Goal: Communication & Community: Answer question/provide support

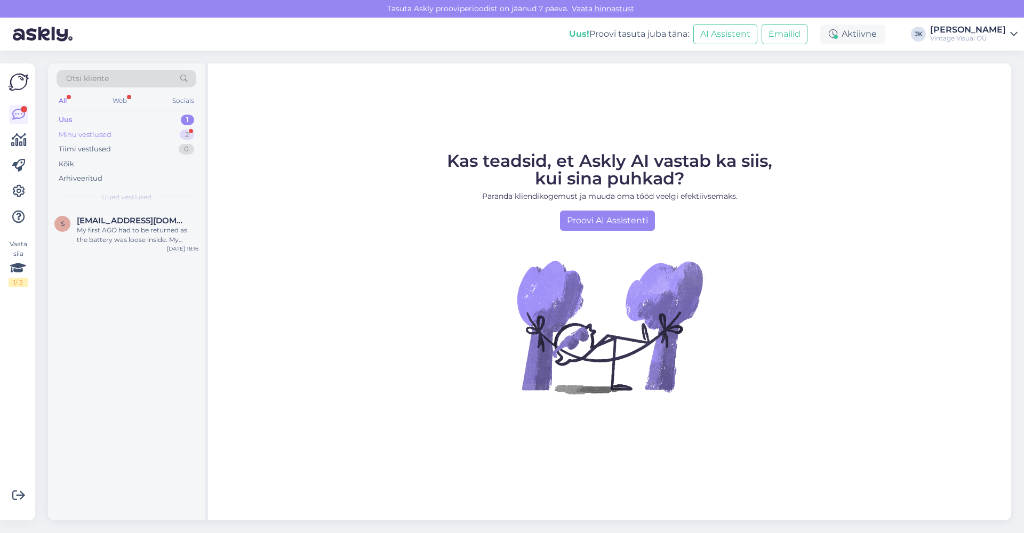
click at [136, 135] on div "Minu vestlused 2" at bounding box center [127, 134] width 140 height 15
click at [108, 240] on div "Czy mogą mi Państwo pomóc w powyższej sprawie?" at bounding box center [138, 235] width 122 height 19
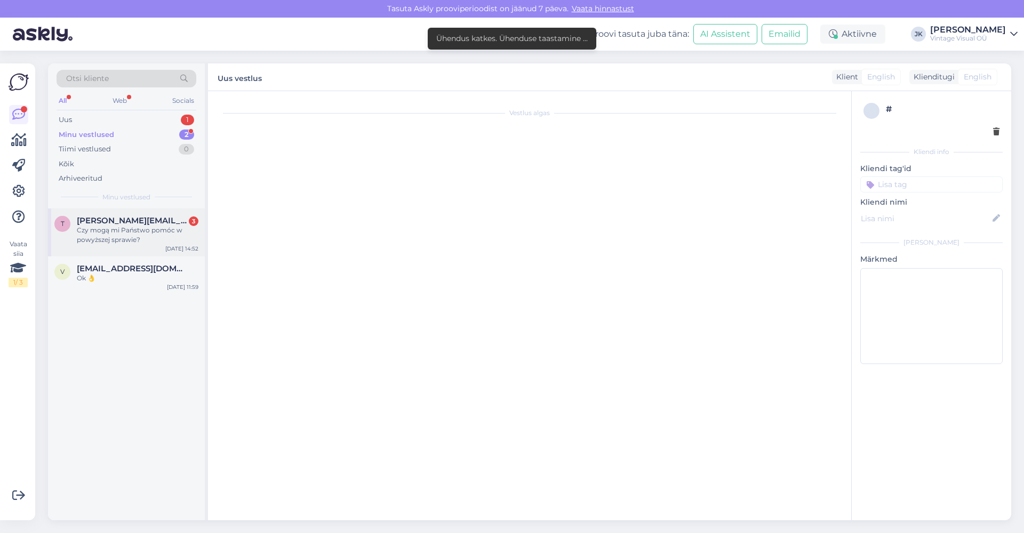
click at [122, 220] on span "[PERSON_NAME][EMAIL_ADDRESS][DOMAIN_NAME]" at bounding box center [132, 221] width 111 height 10
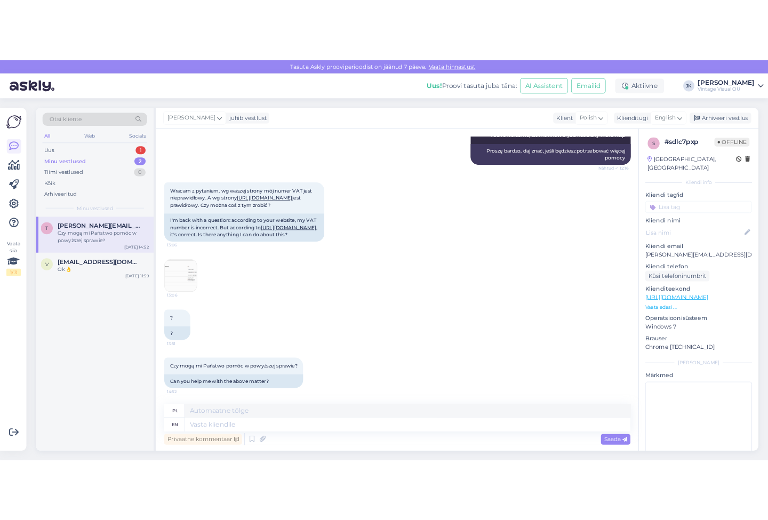
scroll to position [485, 0]
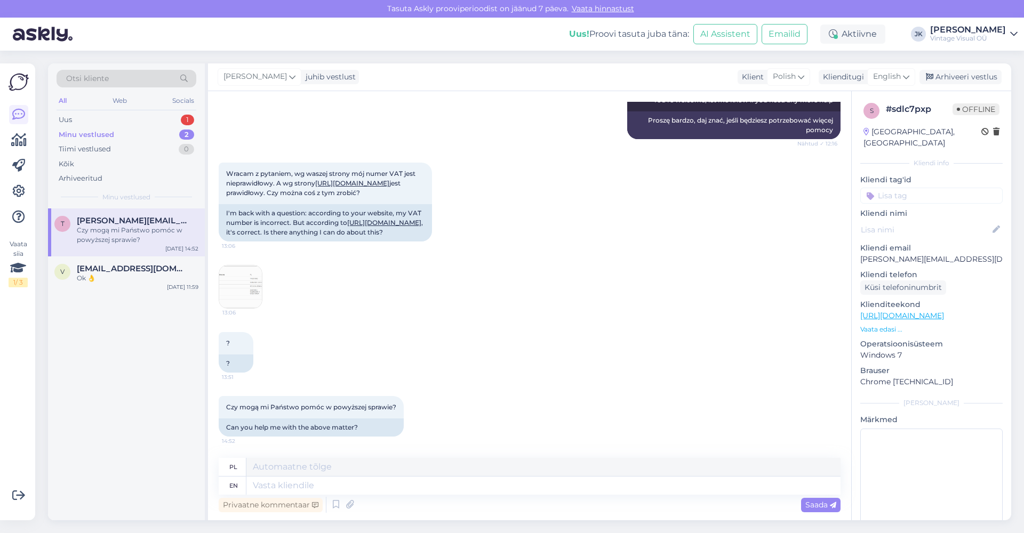
click at [235, 295] on img at bounding box center [240, 287] width 43 height 43
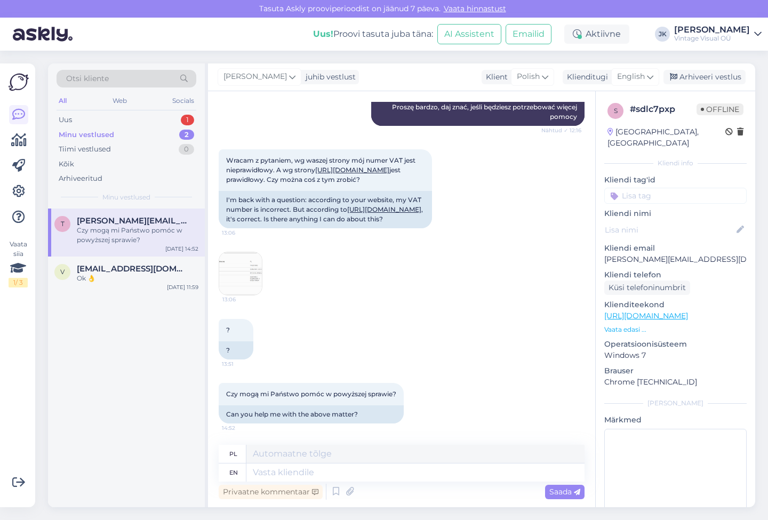
click at [421, 282] on div "Wracam z pytaniem, wg waszej strony mój numer VAT jest nieprawidłowy. A wg stro…" at bounding box center [402, 223] width 366 height 170
click at [114, 121] on div "Uus 1" at bounding box center [127, 120] width 140 height 15
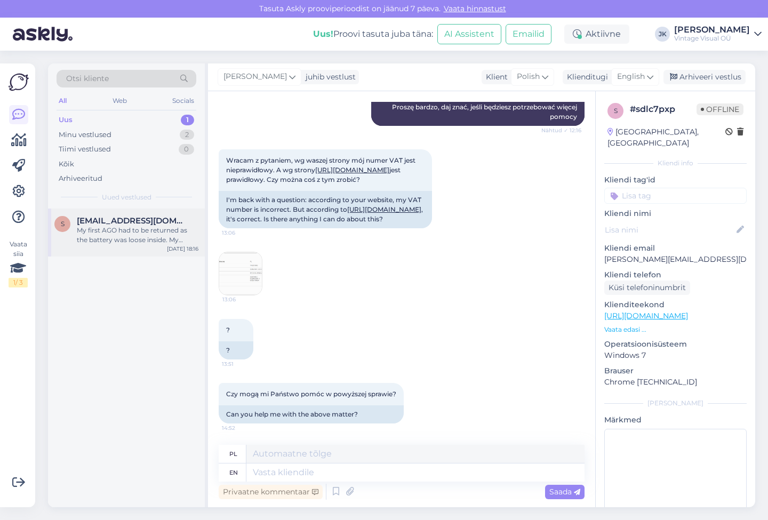
click at [95, 216] on span "[EMAIL_ADDRESS][DOMAIN_NAME]" at bounding box center [132, 221] width 111 height 10
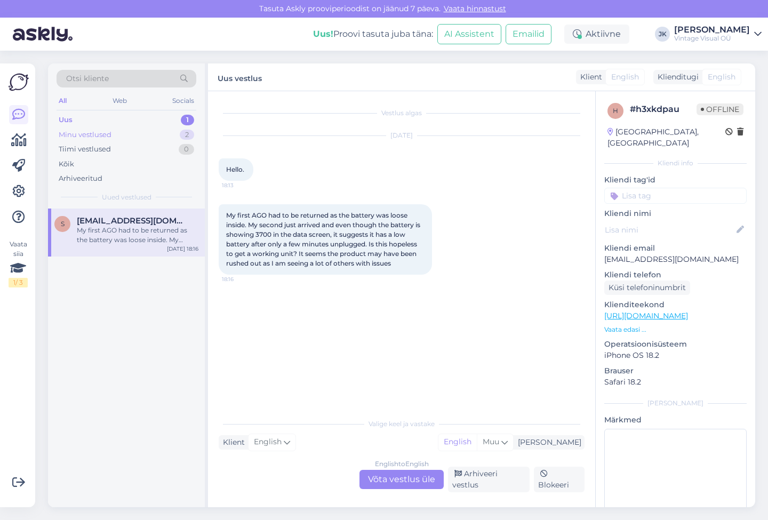
click at [90, 136] on div "Minu vestlused" at bounding box center [85, 135] width 53 height 11
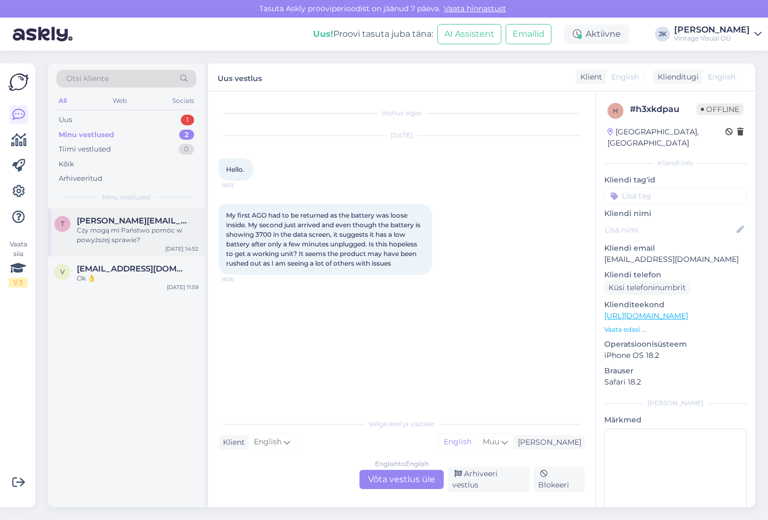
click at [110, 220] on span "[PERSON_NAME][EMAIL_ADDRESS][DOMAIN_NAME]" at bounding box center [132, 221] width 111 height 10
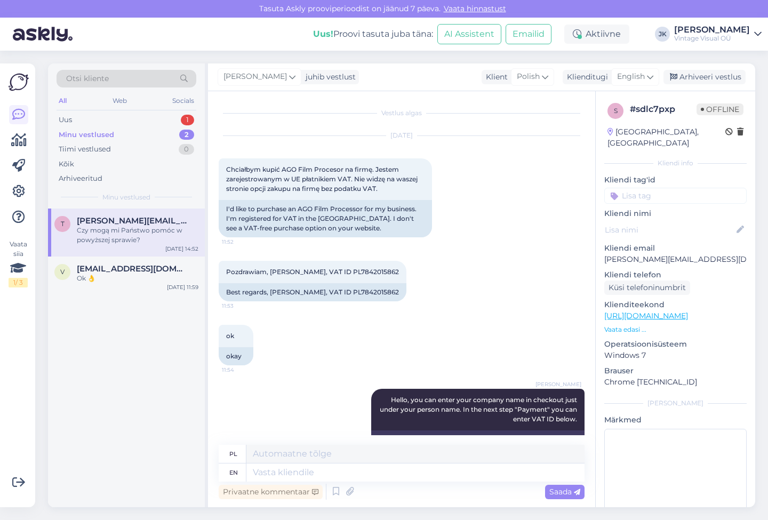
scroll to position [499, 0]
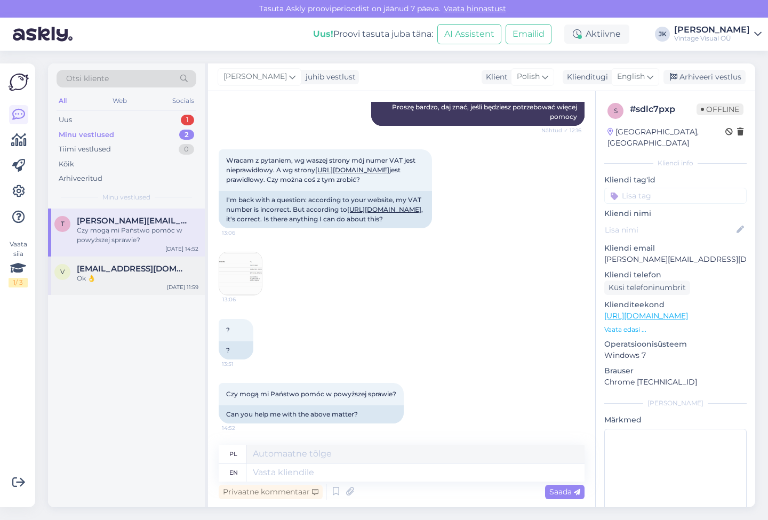
click at [106, 283] on div "v [EMAIL_ADDRESS][DOMAIN_NAME] Ok 👌 [DATE] 11:59" at bounding box center [126, 275] width 157 height 38
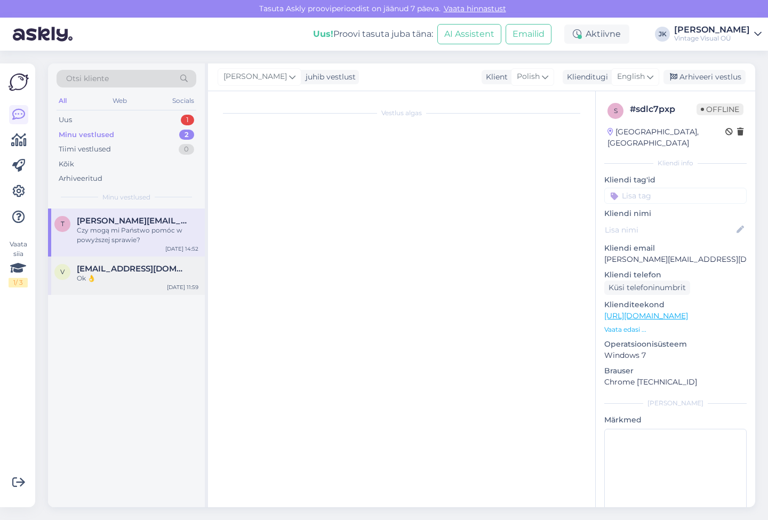
scroll to position [0, 0]
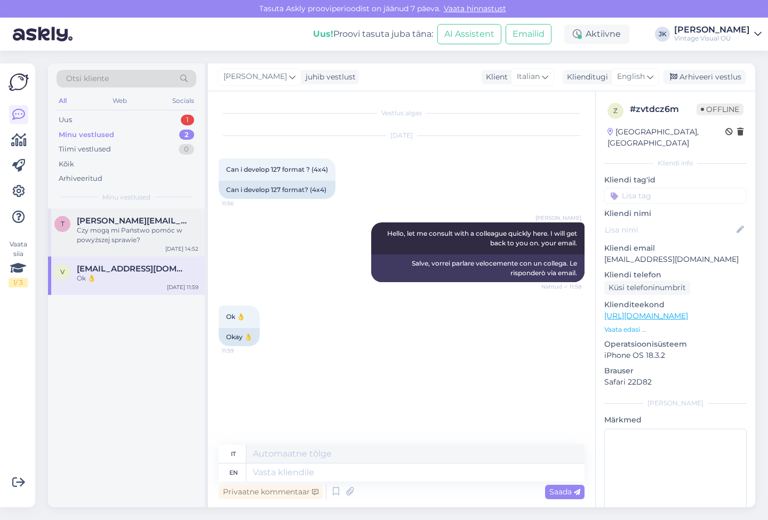
click at [126, 236] on div "Czy mogą mi Państwo pomóc w powyższej sprawie?" at bounding box center [138, 235] width 122 height 19
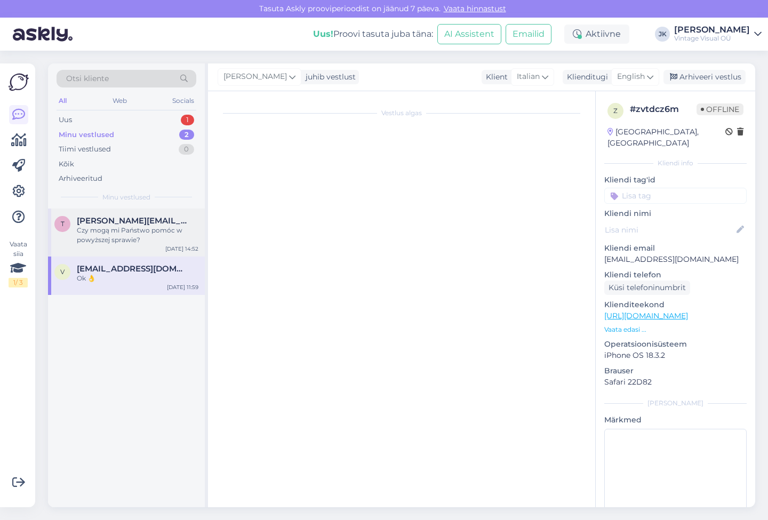
scroll to position [499, 0]
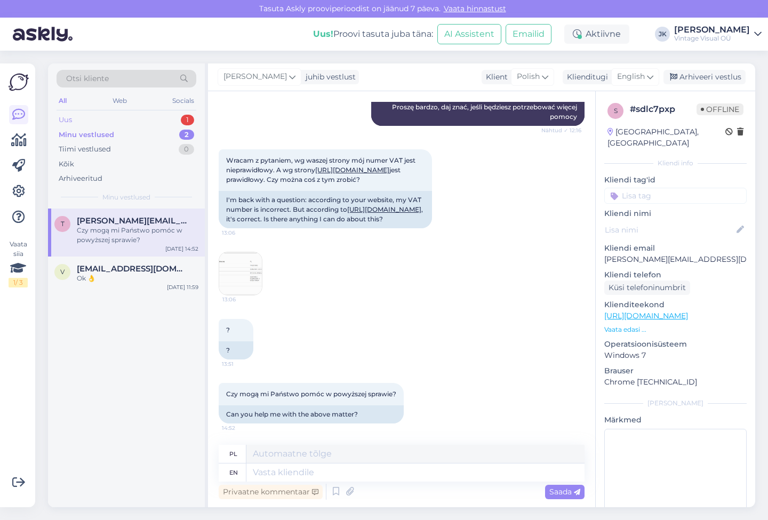
click at [105, 121] on div "Uus 1" at bounding box center [127, 120] width 140 height 15
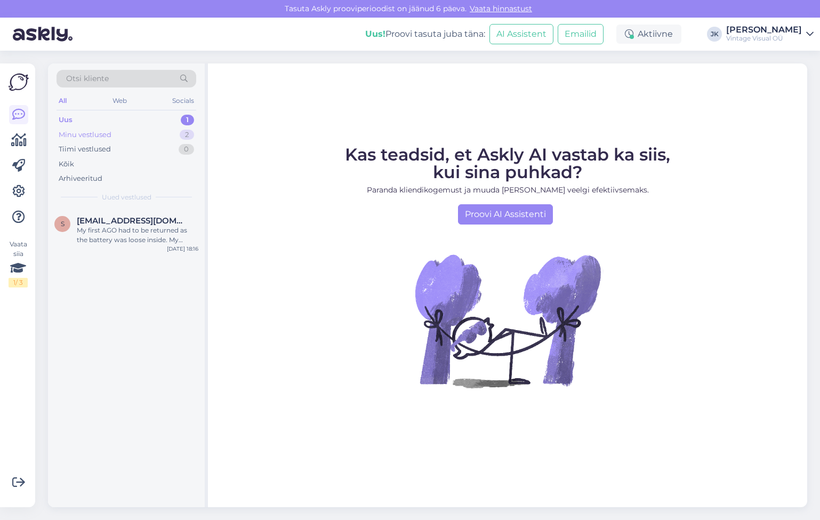
click at [93, 130] on div "Minu vestlused" at bounding box center [85, 135] width 53 height 11
click at [141, 121] on div "Uus 1" at bounding box center [127, 120] width 140 height 15
click at [118, 237] on div "My first AGO had to be returned as the battery was loose inside. My second just…" at bounding box center [138, 235] width 122 height 19
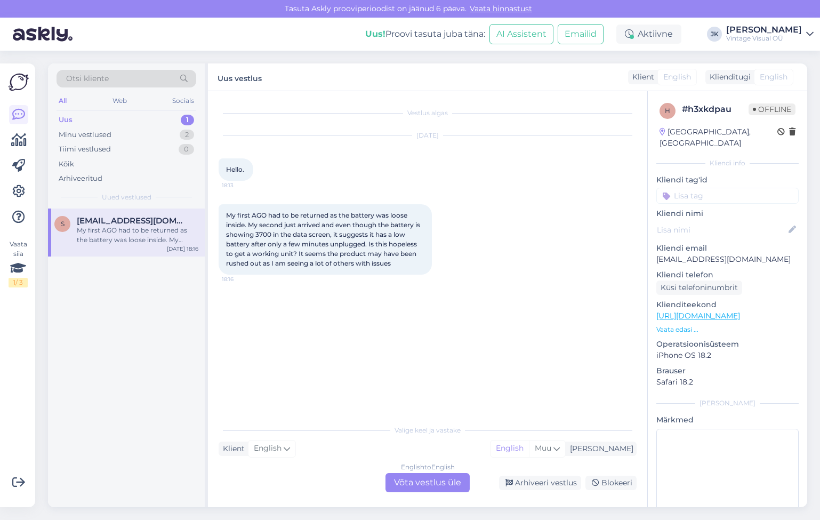
click at [382, 394] on div "Vestlus algas Aug 15 2025 Hello. 18:13 My first AGO had to be returned as the b…" at bounding box center [433, 256] width 428 height 308
click at [145, 311] on div "s so@shimata.com My first AGO had to be returned as the battery was loose insid…" at bounding box center [126, 357] width 157 height 299
click at [130, 124] on div "Uus 1" at bounding box center [127, 120] width 140 height 15
click at [127, 133] on div "Minu vestlused 2" at bounding box center [127, 134] width 140 height 15
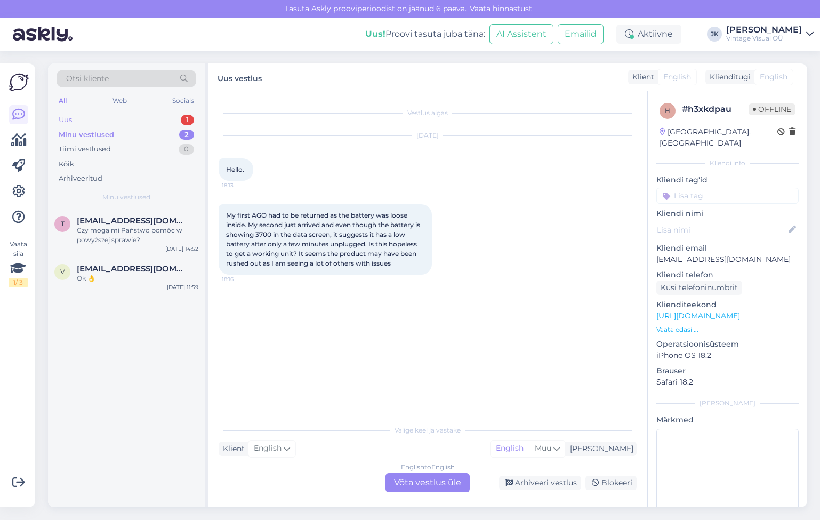
click at [129, 119] on div "Uus 1" at bounding box center [127, 120] width 140 height 15
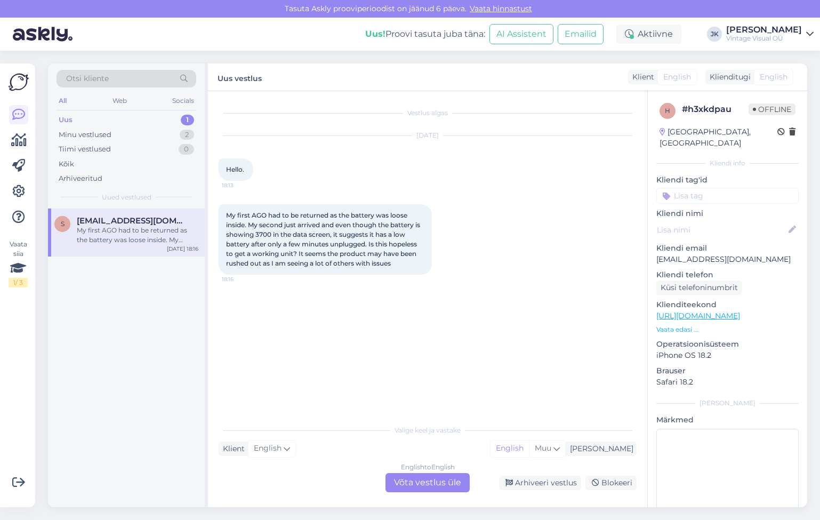
click at [106, 222] on span "so@shimata.com" at bounding box center [132, 221] width 111 height 10
click at [562, 486] on div "Arhiveeri vestlus" at bounding box center [540, 483] width 82 height 14
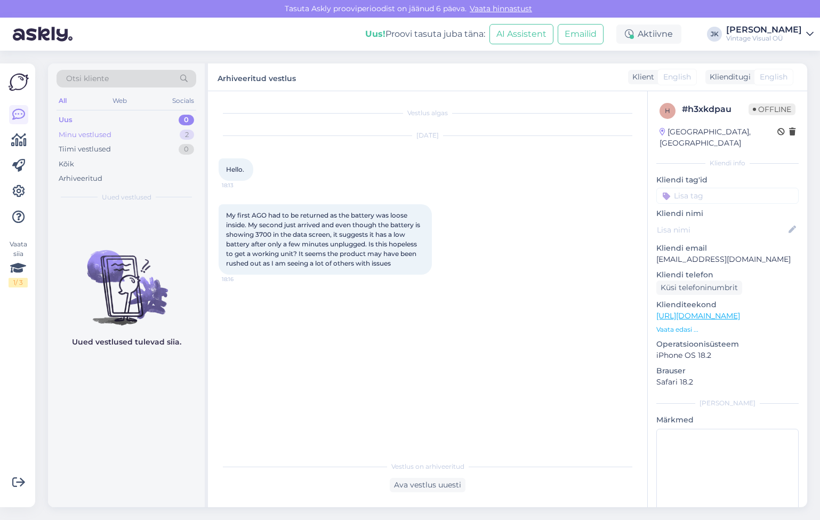
click at [79, 136] on div "Minu vestlused" at bounding box center [85, 135] width 53 height 11
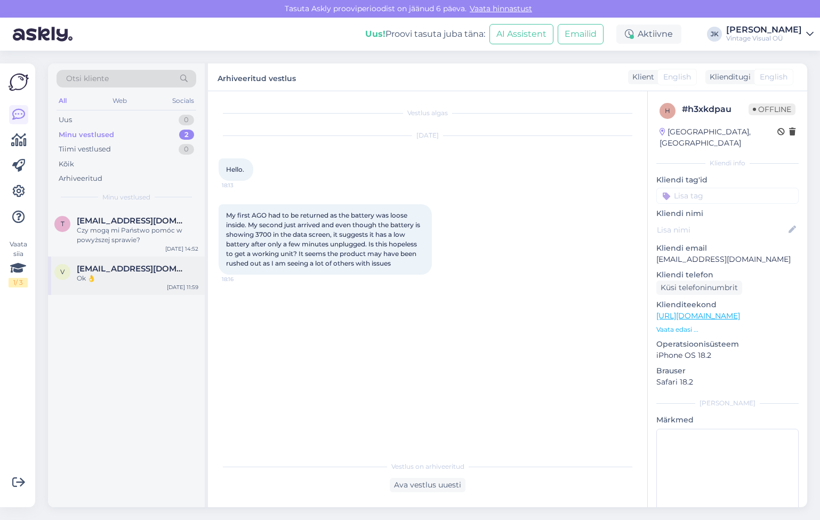
click at [146, 279] on div "Ok 👌" at bounding box center [138, 279] width 122 height 10
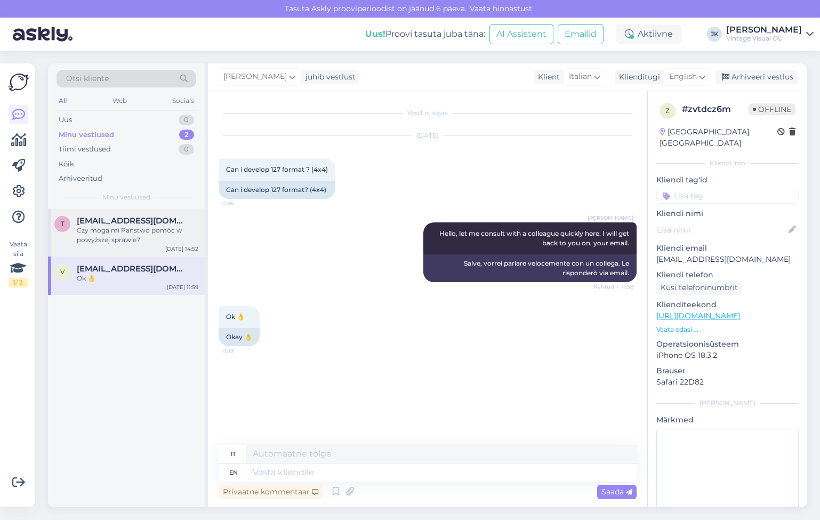
click at [107, 216] on span "teodor@gniazdo.pl" at bounding box center [132, 221] width 111 height 10
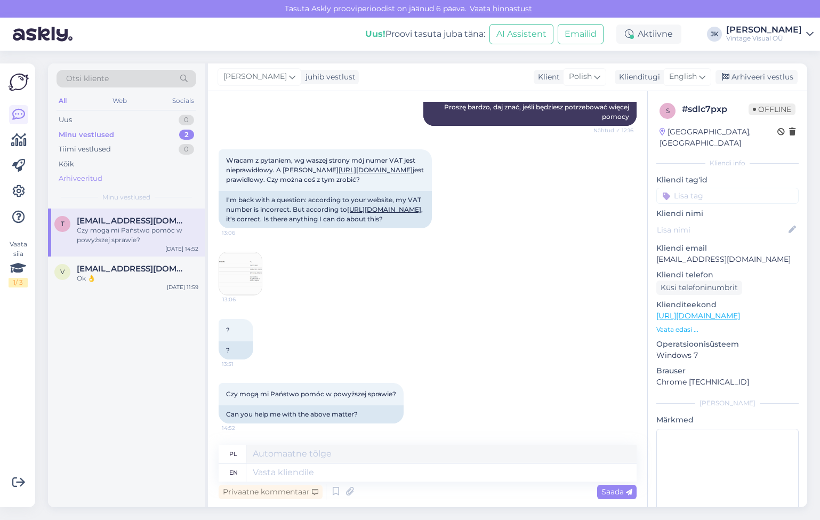
click at [92, 173] on div "Arhiveeritud" at bounding box center [81, 178] width 44 height 11
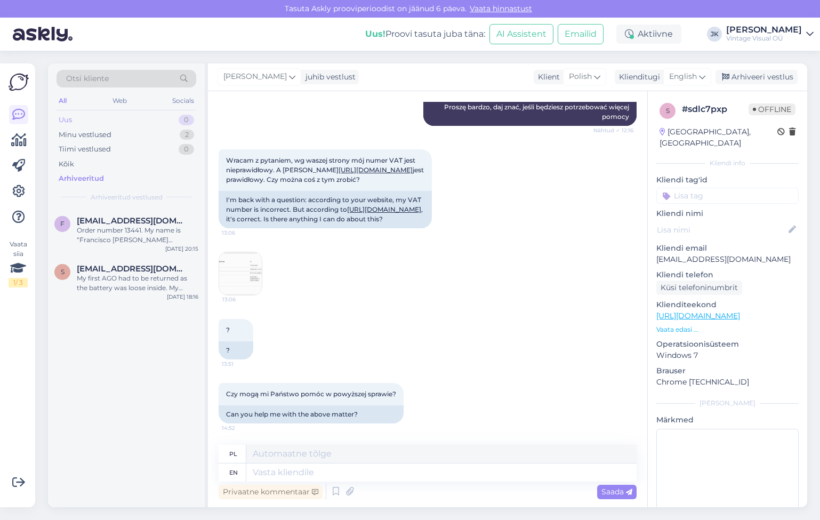
click at [103, 123] on div "Uus 0" at bounding box center [127, 120] width 140 height 15
